Goal: Task Accomplishment & Management: Manage account settings

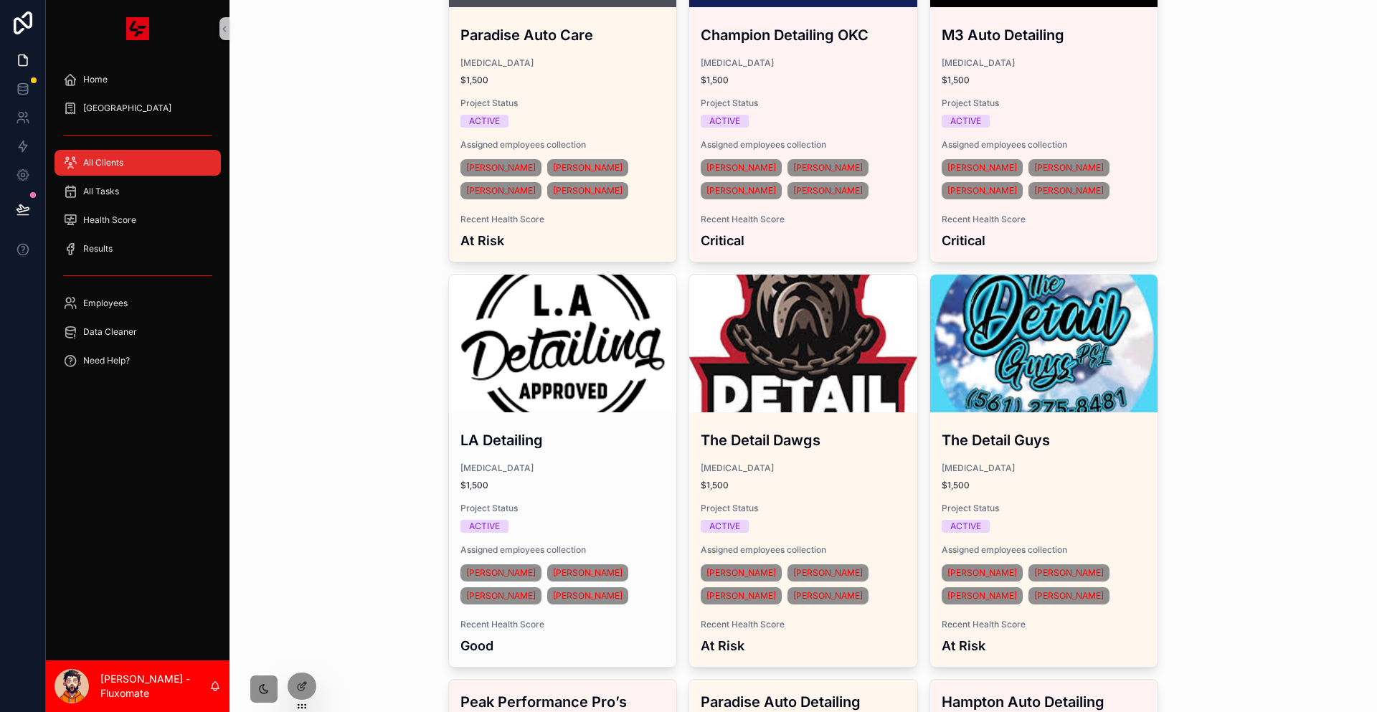
scroll to position [2582, 0]
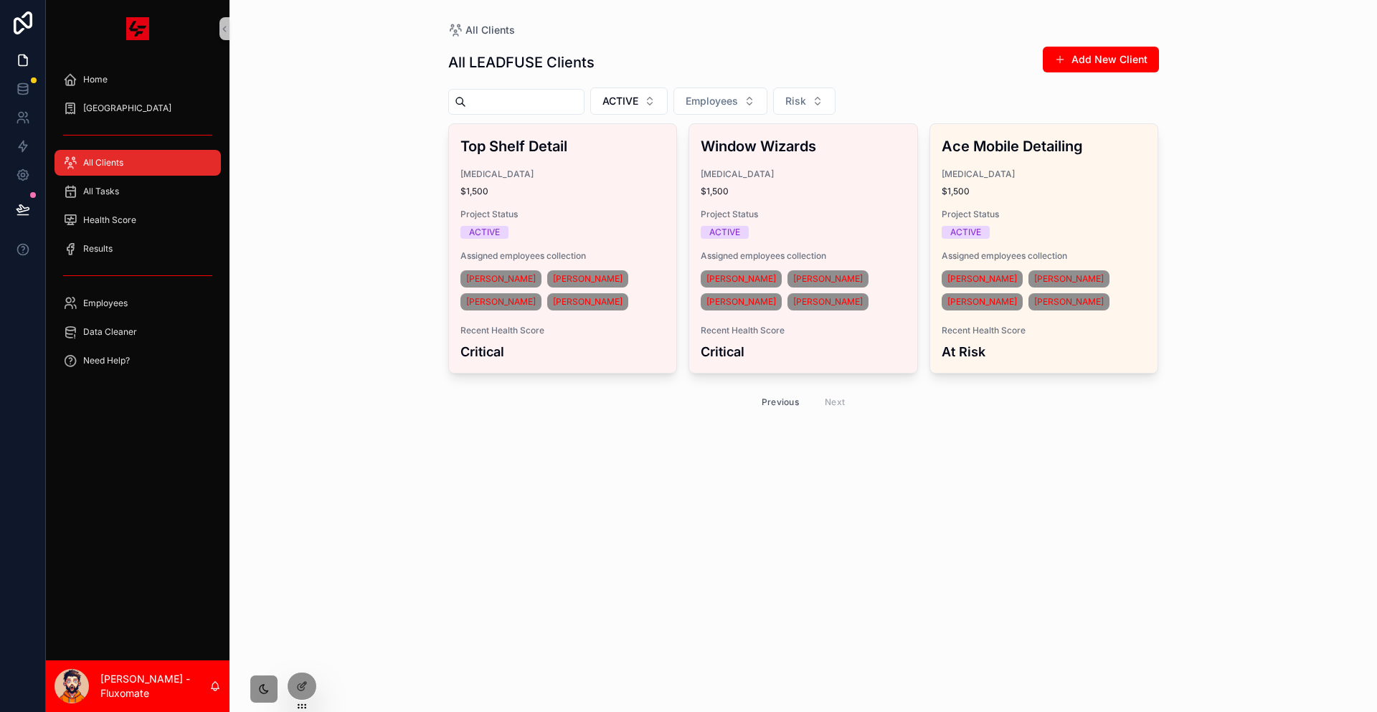
click at [769, 391] on button "Previous" at bounding box center [780, 402] width 57 height 22
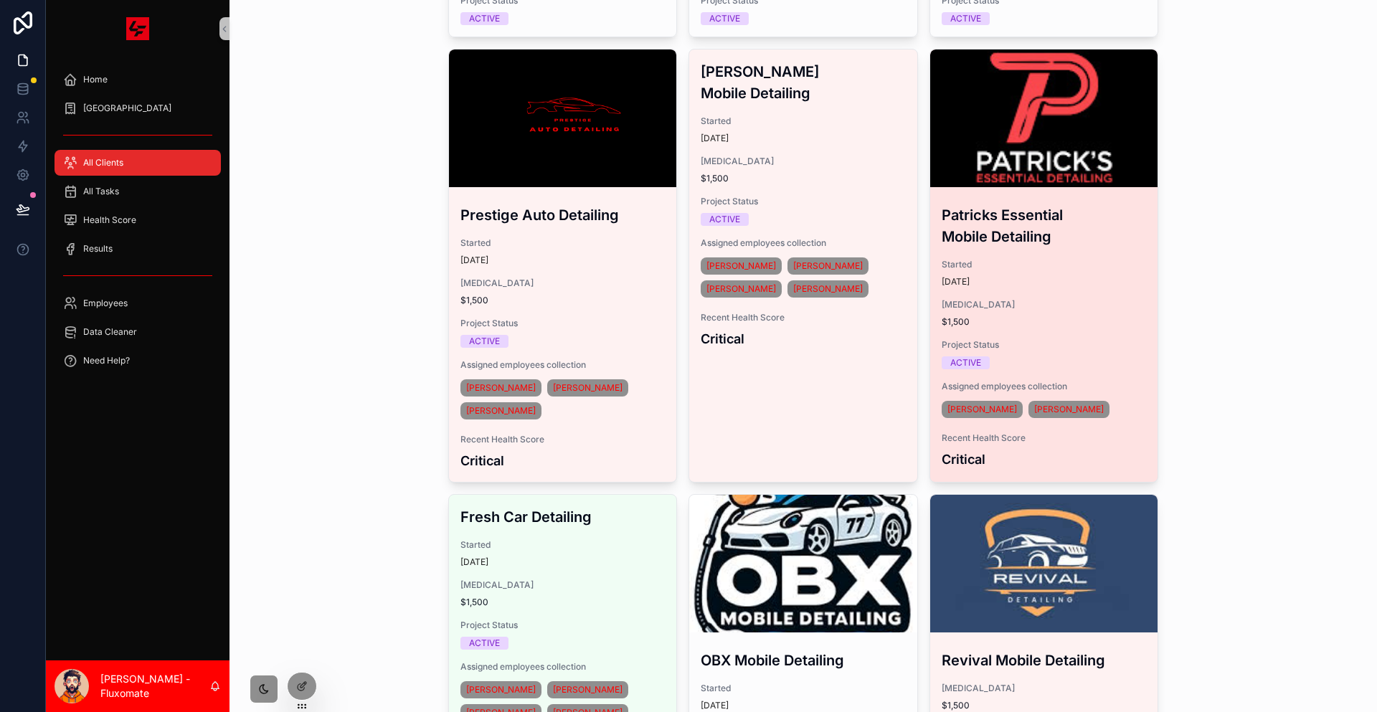
scroll to position [215, 0]
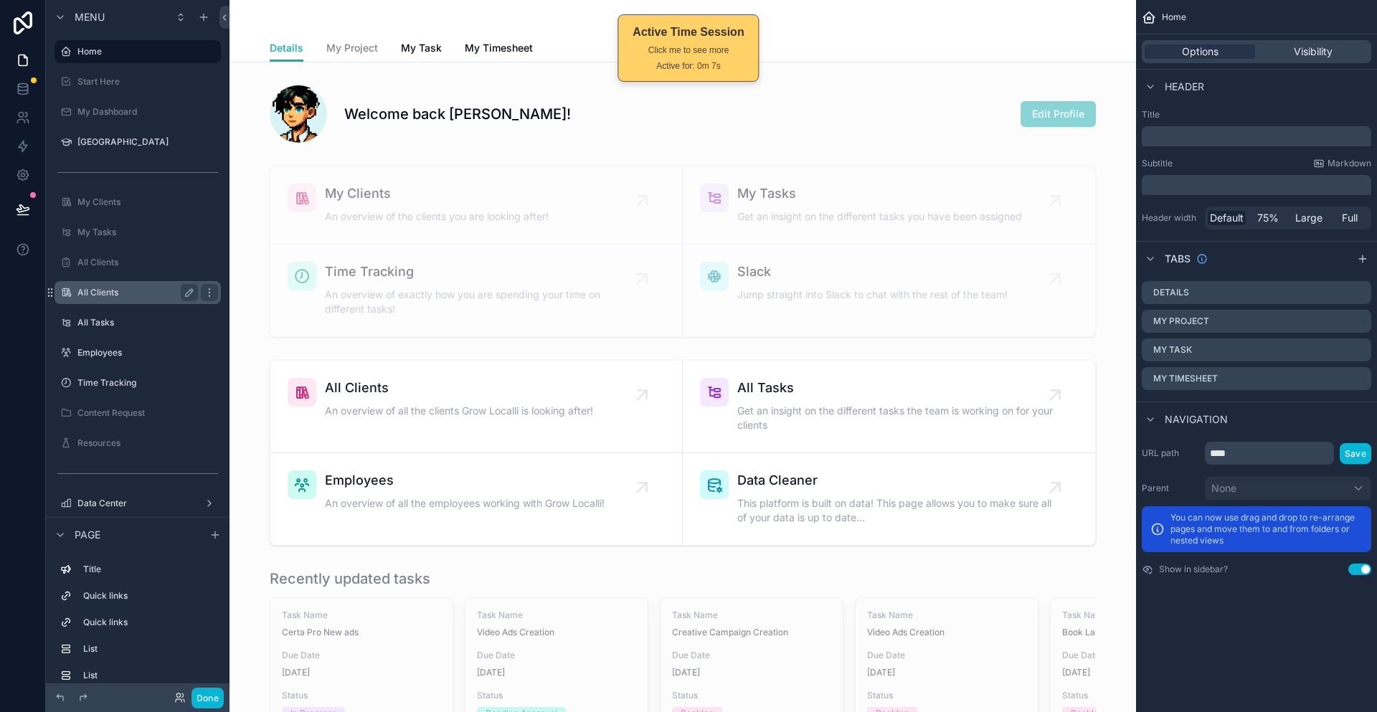
drag, startPoint x: 85, startPoint y: 241, endPoint x: 91, endPoint y: 252, distance: 12.2
click at [87, 275] on div "scrollable content" at bounding box center [138, 276] width 184 height 3
click at [91, 287] on label "All Clients" at bounding box center [134, 292] width 115 height 11
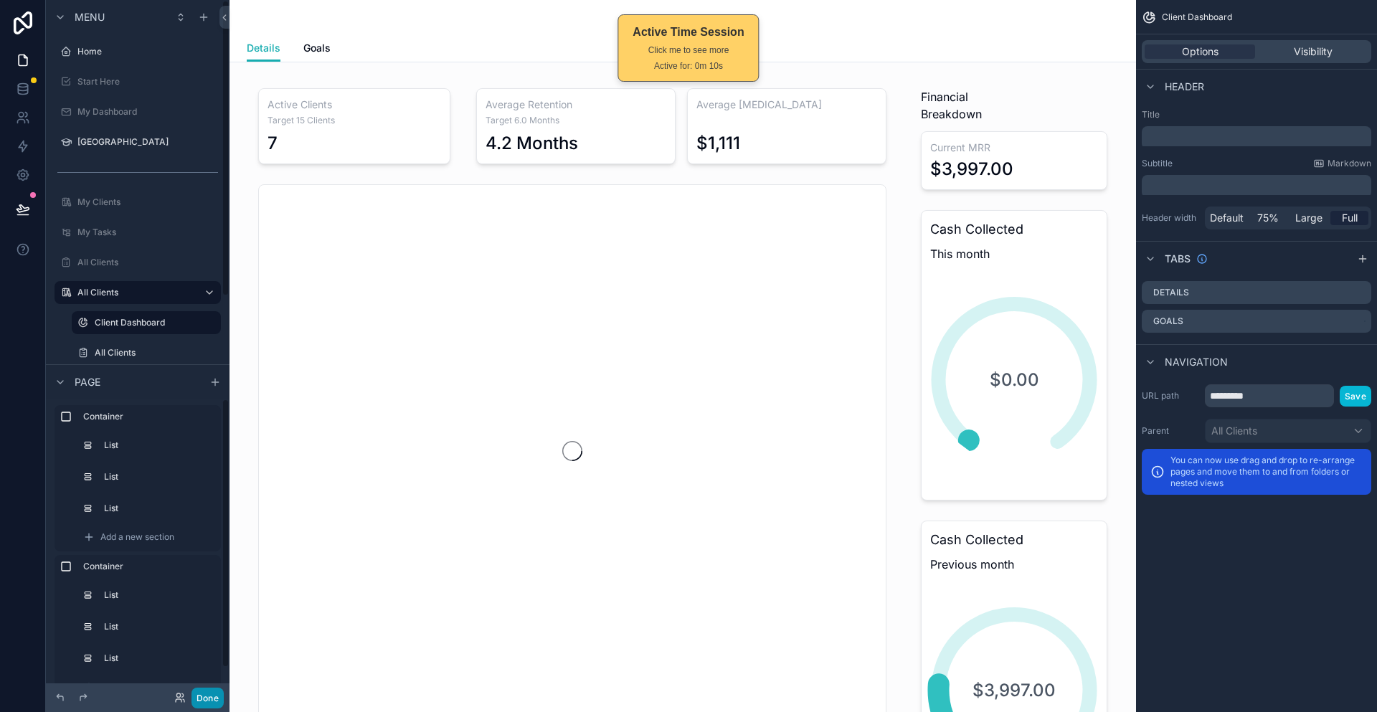
click at [191, 691] on button "Done" at bounding box center [207, 698] width 32 height 21
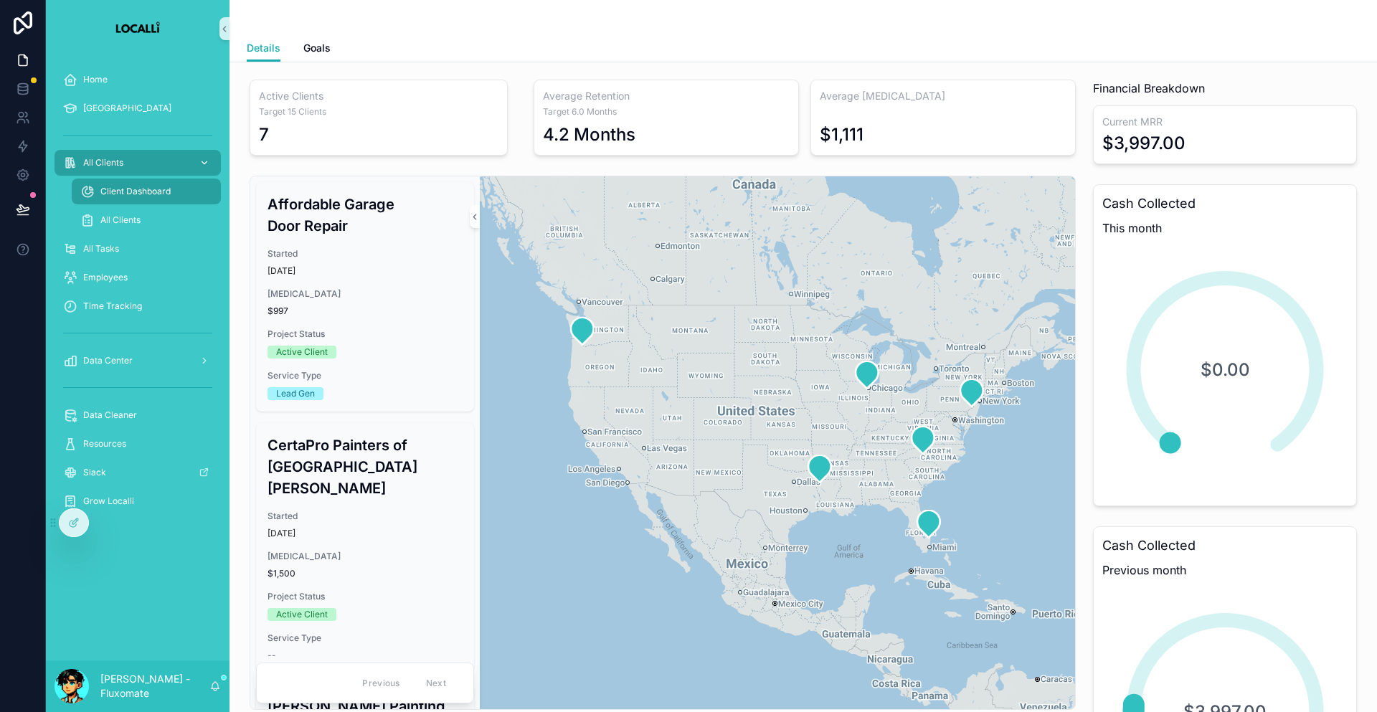
click at [138, 151] on div "All Clients" at bounding box center [137, 162] width 149 height 23
click at [270, 55] on div "Details Details Goals" at bounding box center [802, 31] width 1147 height 62
click at [303, 41] on span "Goals" at bounding box center [316, 48] width 27 height 14
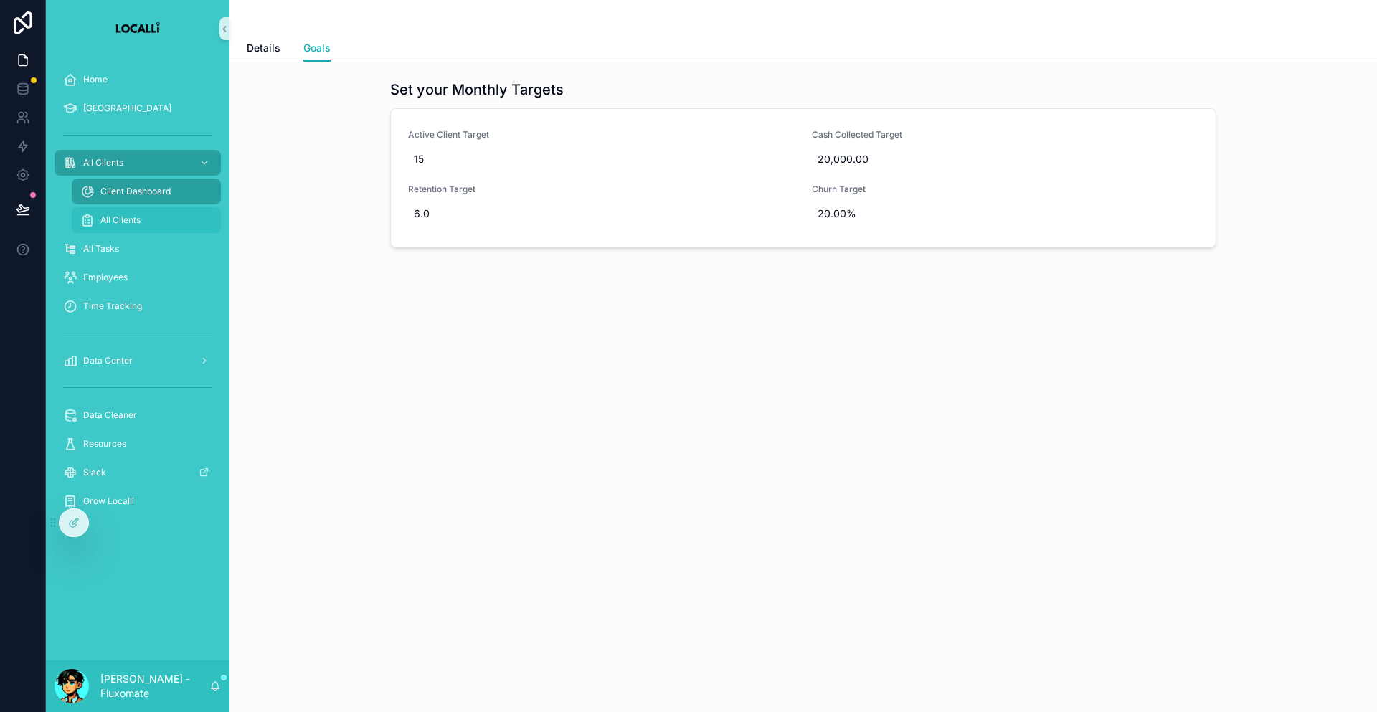
click at [131, 209] on div "All Clients" at bounding box center [146, 220] width 132 height 23
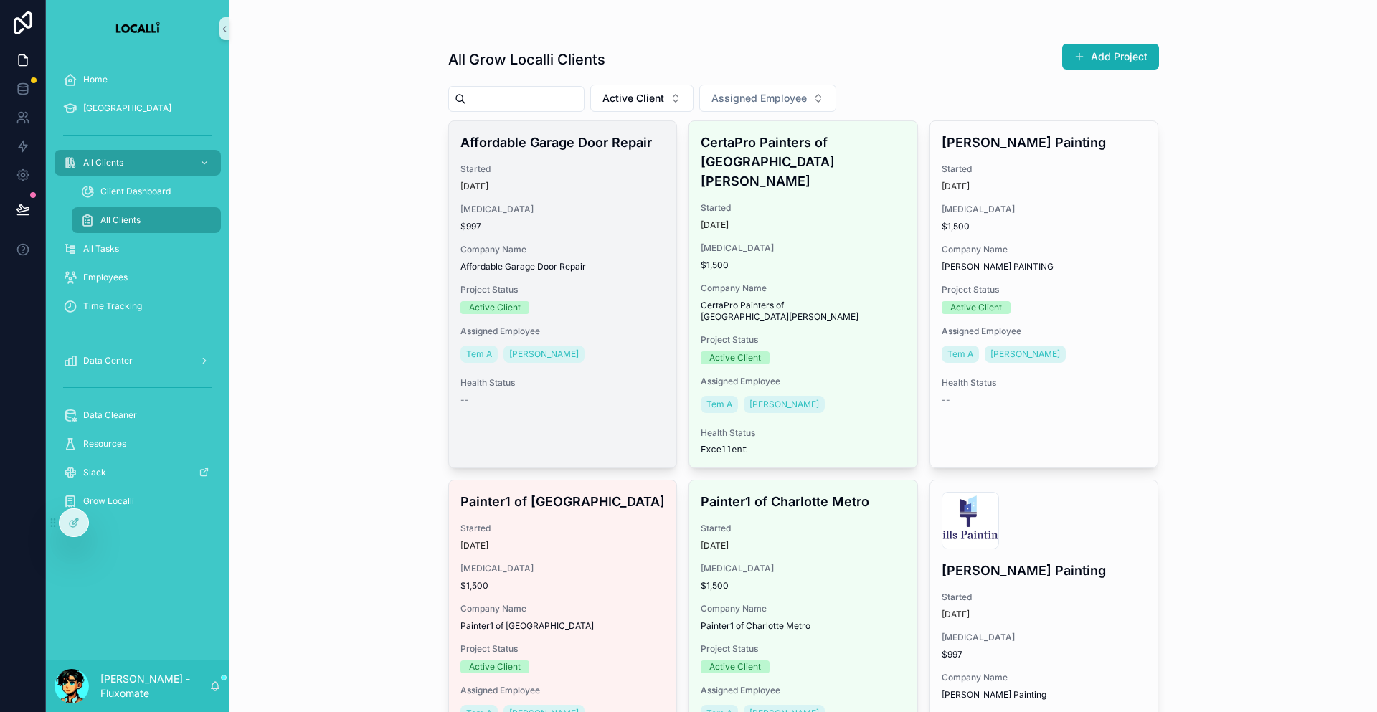
click at [595, 164] on span "Started" at bounding box center [562, 169] width 205 height 11
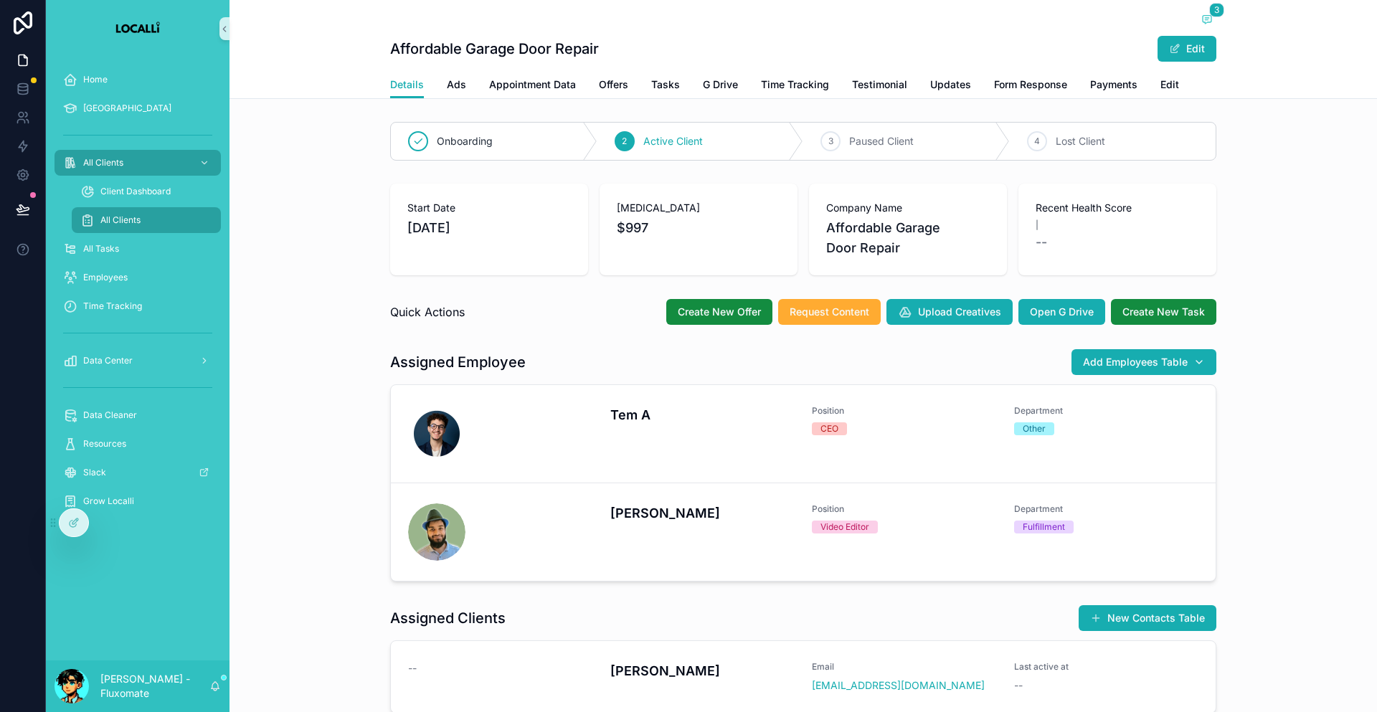
drag, startPoint x: 581, startPoint y: 103, endPoint x: 592, endPoint y: 105, distance: 11.7
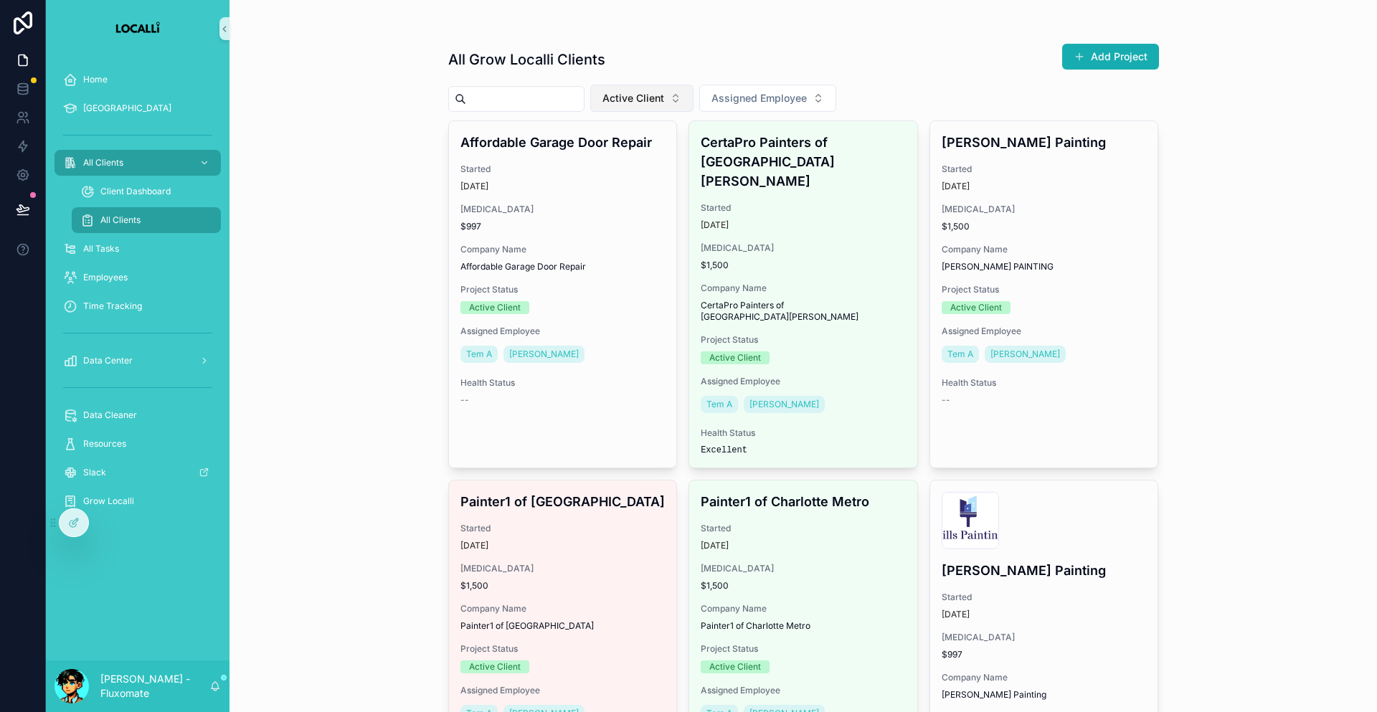
click at [645, 93] on button "Active Client" at bounding box center [641, 98] width 103 height 27
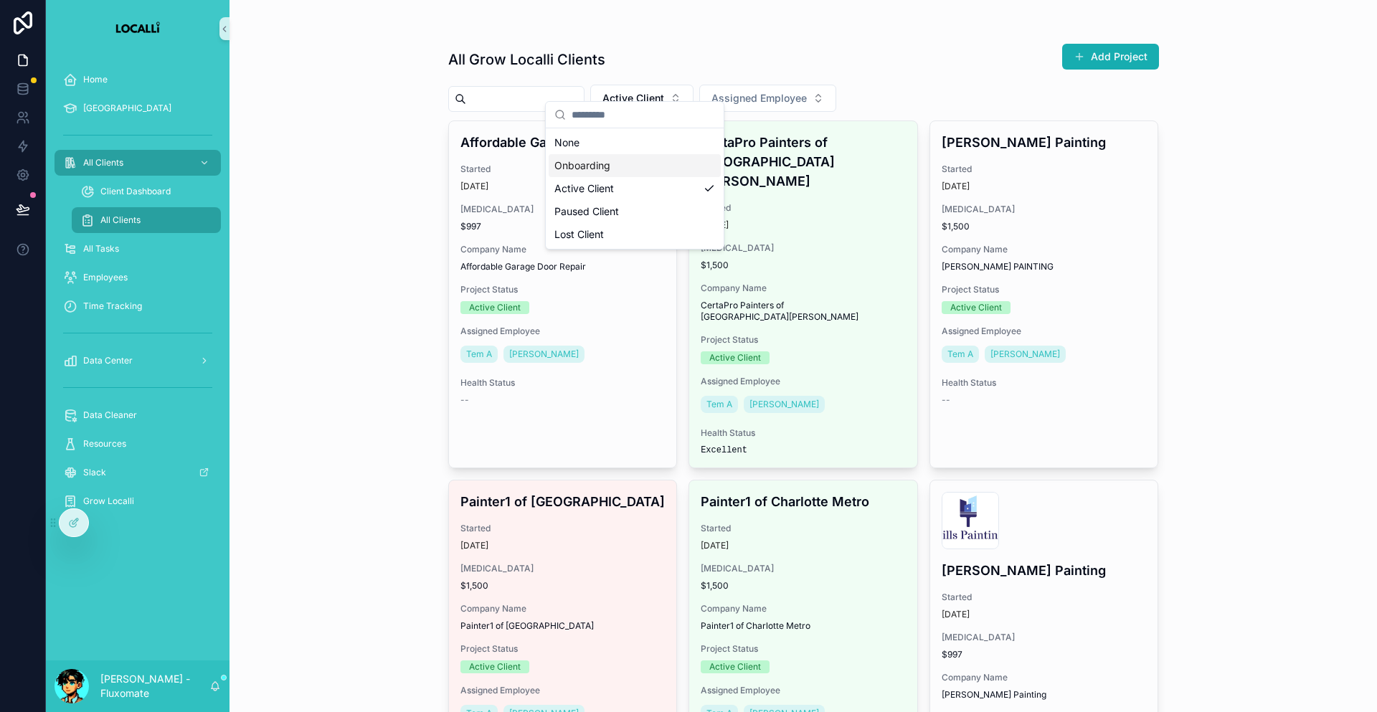
click at [599, 161] on div "Onboarding" at bounding box center [635, 165] width 172 height 23
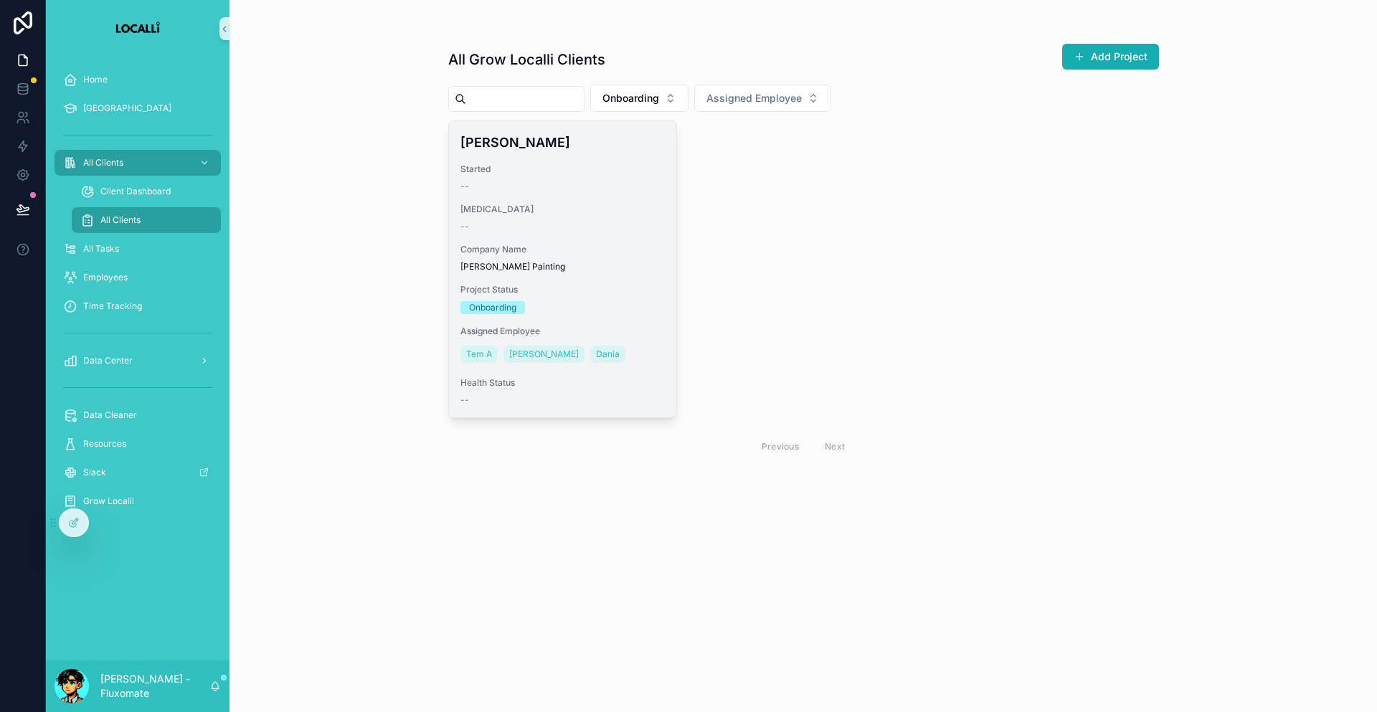
click at [579, 181] on div "--" at bounding box center [562, 186] width 205 height 11
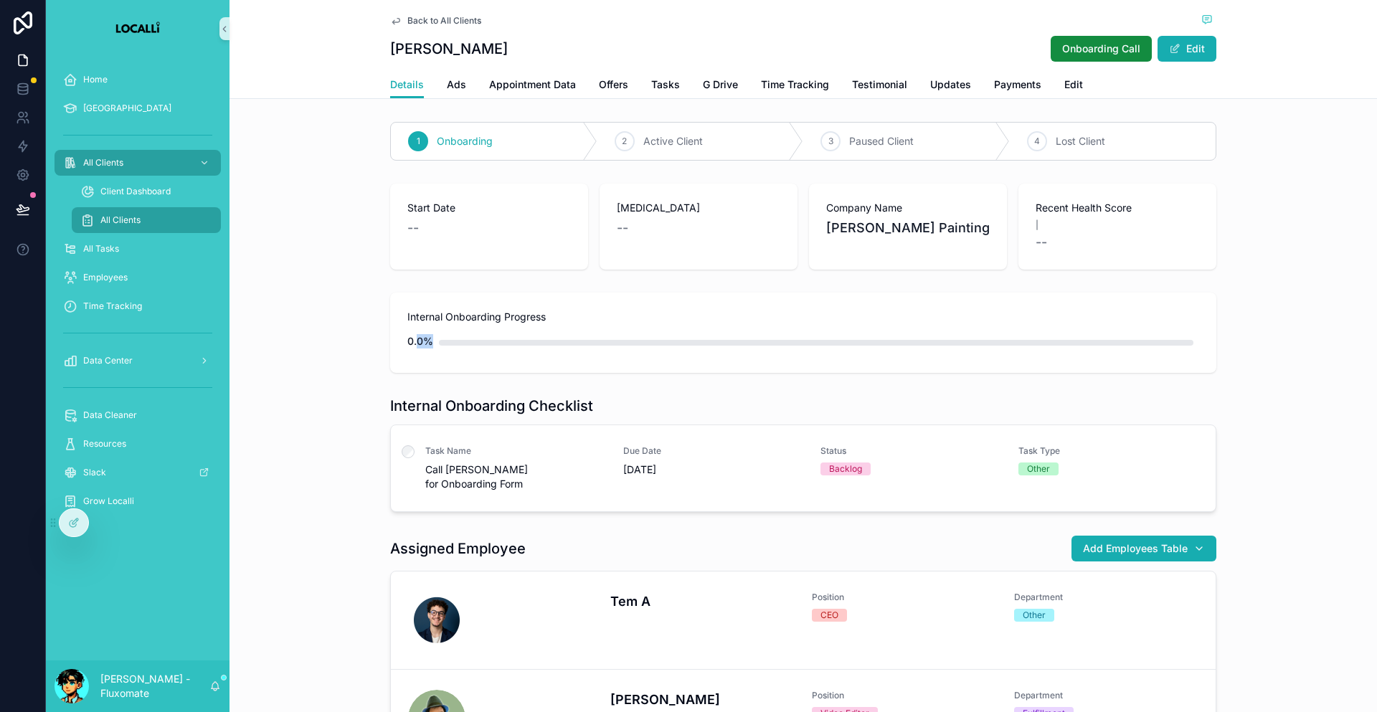
drag, startPoint x: 445, startPoint y: 302, endPoint x: 838, endPoint y: 310, distance: 393.8
click at [838, 327] on div "0.0%" at bounding box center [803, 341] width 792 height 29
click at [1220, 287] on div "Internal Onboarding Progress 0.0%" at bounding box center [802, 333] width 1147 height 92
click at [628, 445] on div "Due Date [DATE]" at bounding box center [713, 468] width 181 height 46
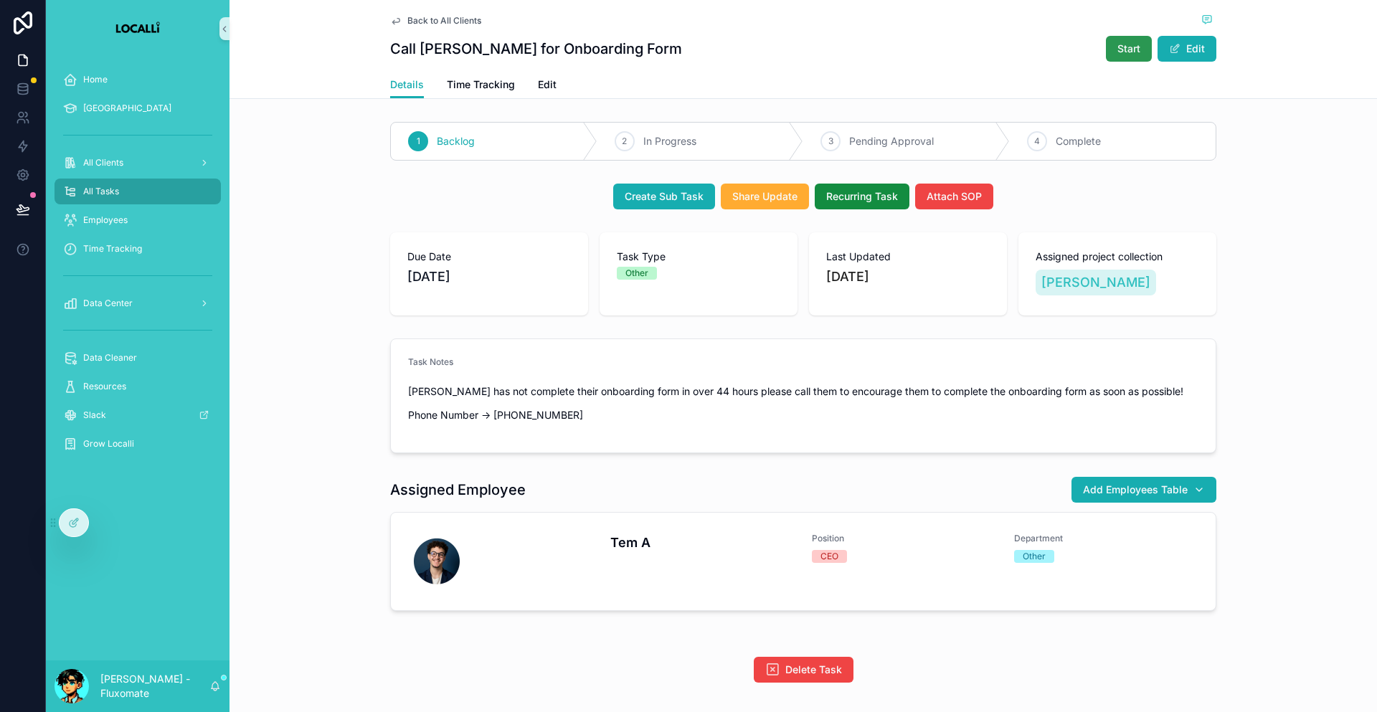
click at [1106, 43] on button "Start" at bounding box center [1129, 49] width 46 height 26
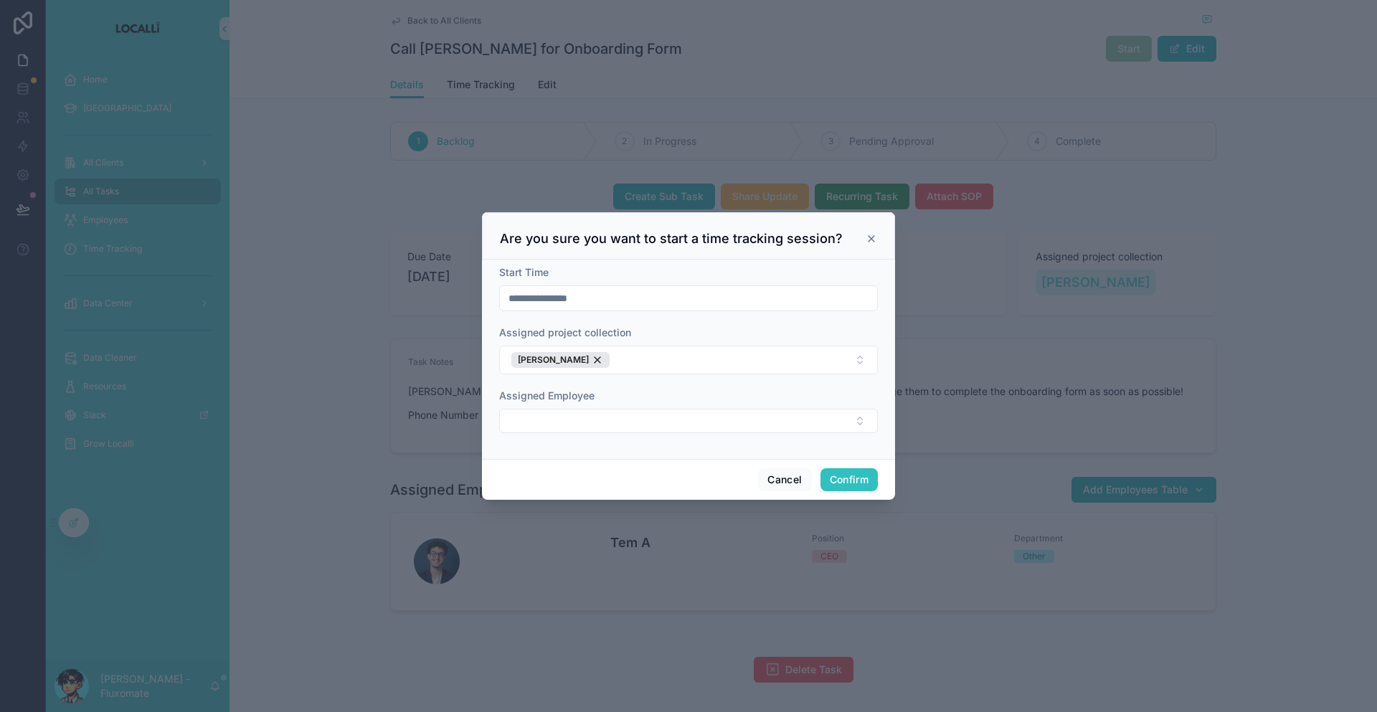
drag, startPoint x: 838, startPoint y: 463, endPoint x: 864, endPoint y: 433, distance: 39.7
click at [846, 468] on button "Confirm" at bounding box center [848, 479] width 57 height 23
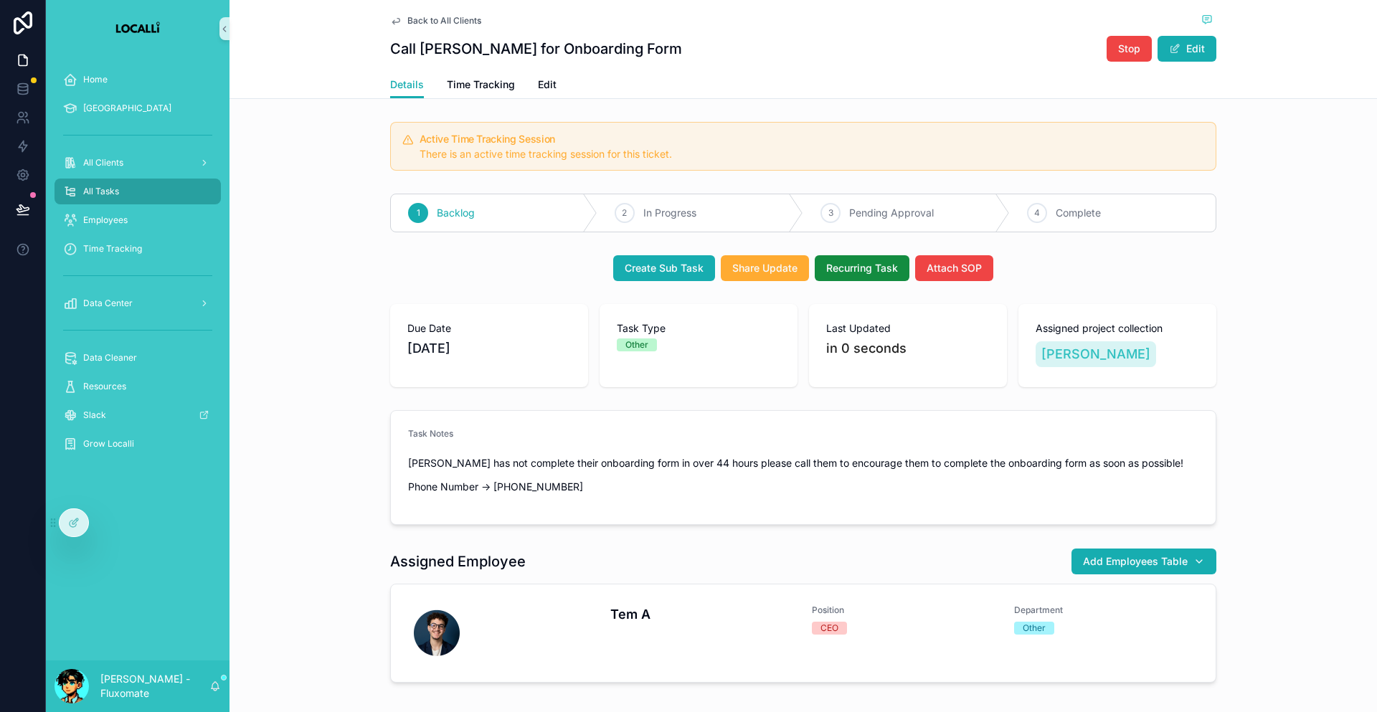
click at [1054, 57] on div "Back to All Clients Call [PERSON_NAME] for Onboarding Form Stop Edit" at bounding box center [803, 35] width 826 height 71
click at [1107, 53] on button "Stop" at bounding box center [1129, 49] width 45 height 26
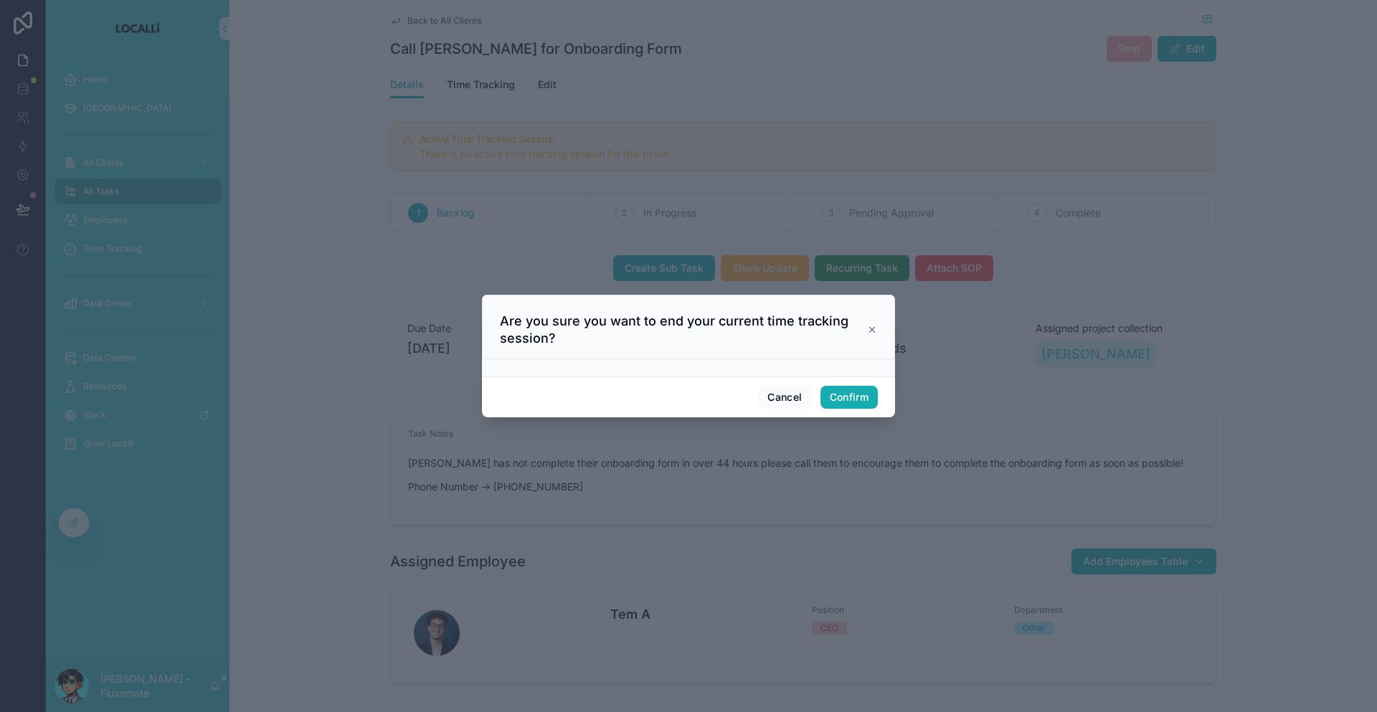
drag, startPoint x: 805, startPoint y: 409, endPoint x: 814, endPoint y: 404, distance: 10.3
click at [805, 409] on div "Cancel Confirm" at bounding box center [688, 397] width 413 height 41
click at [815, 404] on div "Cancel Confirm" at bounding box center [688, 397] width 413 height 41
click at [823, 396] on button "Confirm" at bounding box center [848, 397] width 57 height 23
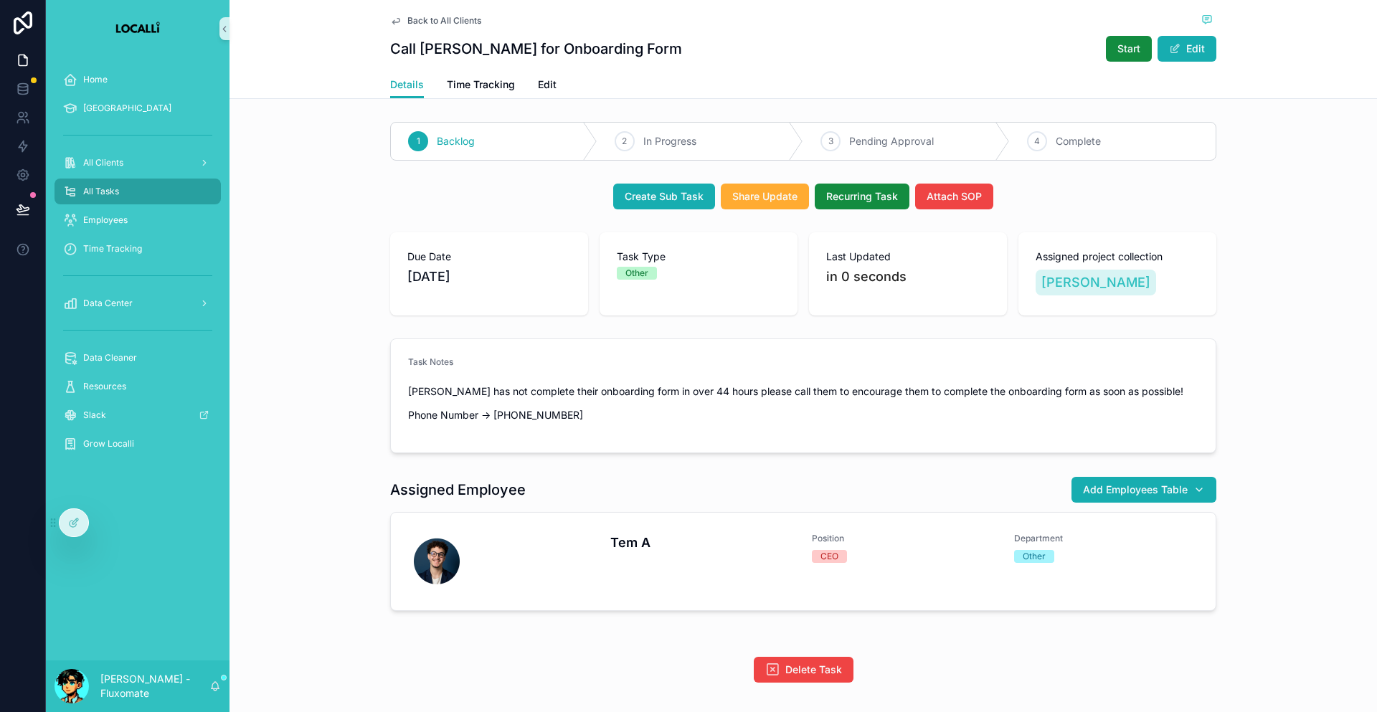
drag, startPoint x: 1232, startPoint y: 544, endPoint x: 509, endPoint y: 270, distance: 773.1
click at [509, 270] on div "1 Backlog 2 In Progress 3 Pending Approval 4 Complete Create Sub Task Share Upd…" at bounding box center [802, 402] width 1147 height 572
click at [654, 398] on form "Task Notes [PERSON_NAME] has not complete their onboarding form in over 44 hour…" at bounding box center [803, 395] width 825 height 113
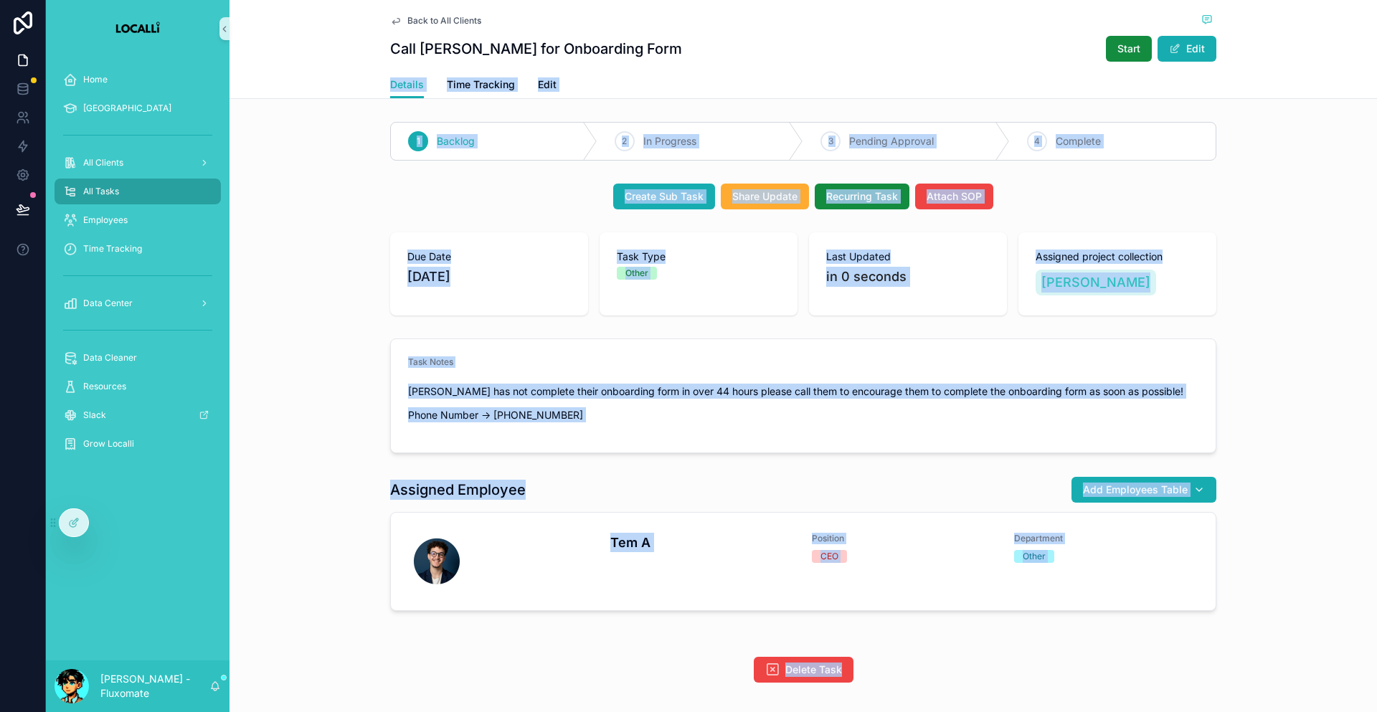
drag, startPoint x: 430, startPoint y: 55, endPoint x: 1226, endPoint y: 558, distance: 942.5
click at [1226, 561] on div "Back to All Clients Call [PERSON_NAME] for Onboarding Form Start Edit Details D…" at bounding box center [802, 390] width 1147 height 780
click at [1226, 550] on div "1 Backlog 2 In Progress 3 Pending Approval 4 Complete Create Sub Task Share Upd…" at bounding box center [802, 402] width 1147 height 572
drag, startPoint x: 1244, startPoint y: 514, endPoint x: 408, endPoint y: 181, distance: 899.6
click at [408, 158] on div "1 Backlog 2 In Progress 3 Pending Approval 4 Complete Create Sub Task Share Upd…" at bounding box center [802, 402] width 1147 height 572
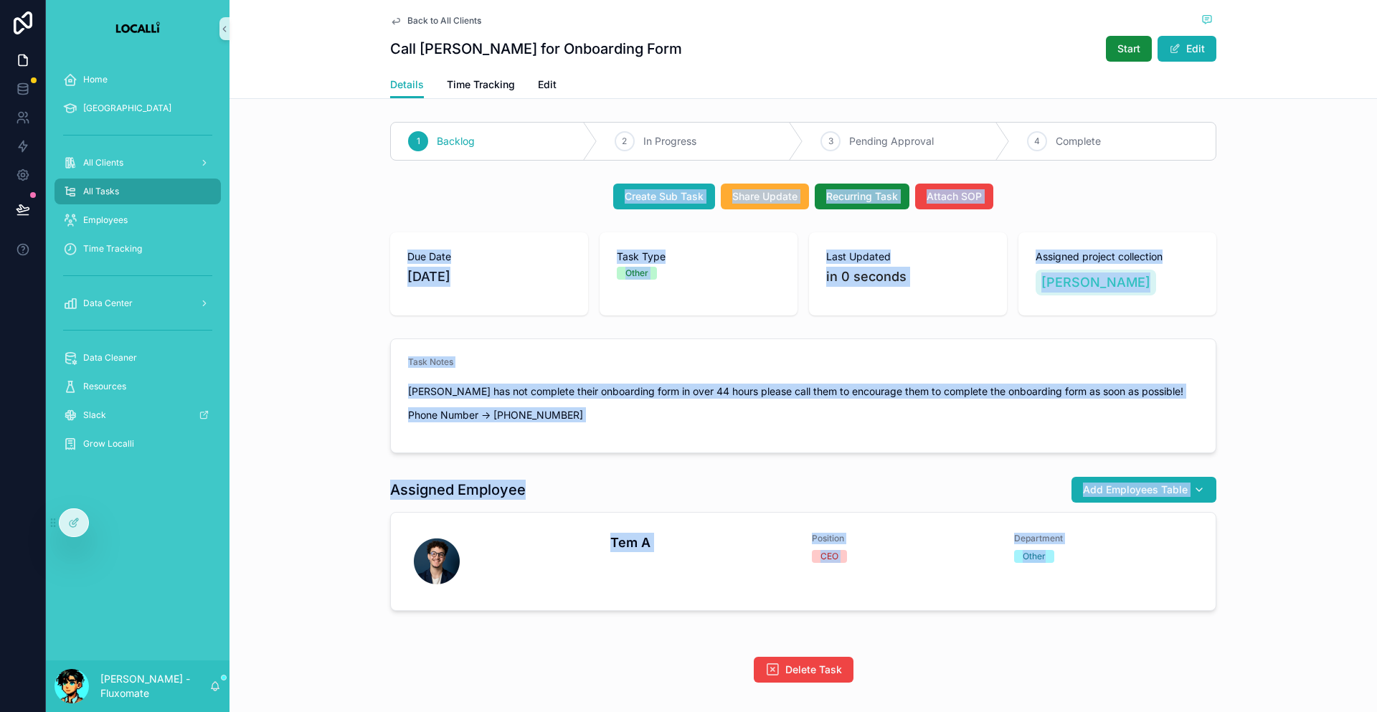
click at [407, 227] on div "Due Date [DATE] Task Type Other Last Updated in 0 seconds Assigned project coll…" at bounding box center [802, 274] width 1147 height 95
